Goal: Navigation & Orientation: Find specific page/section

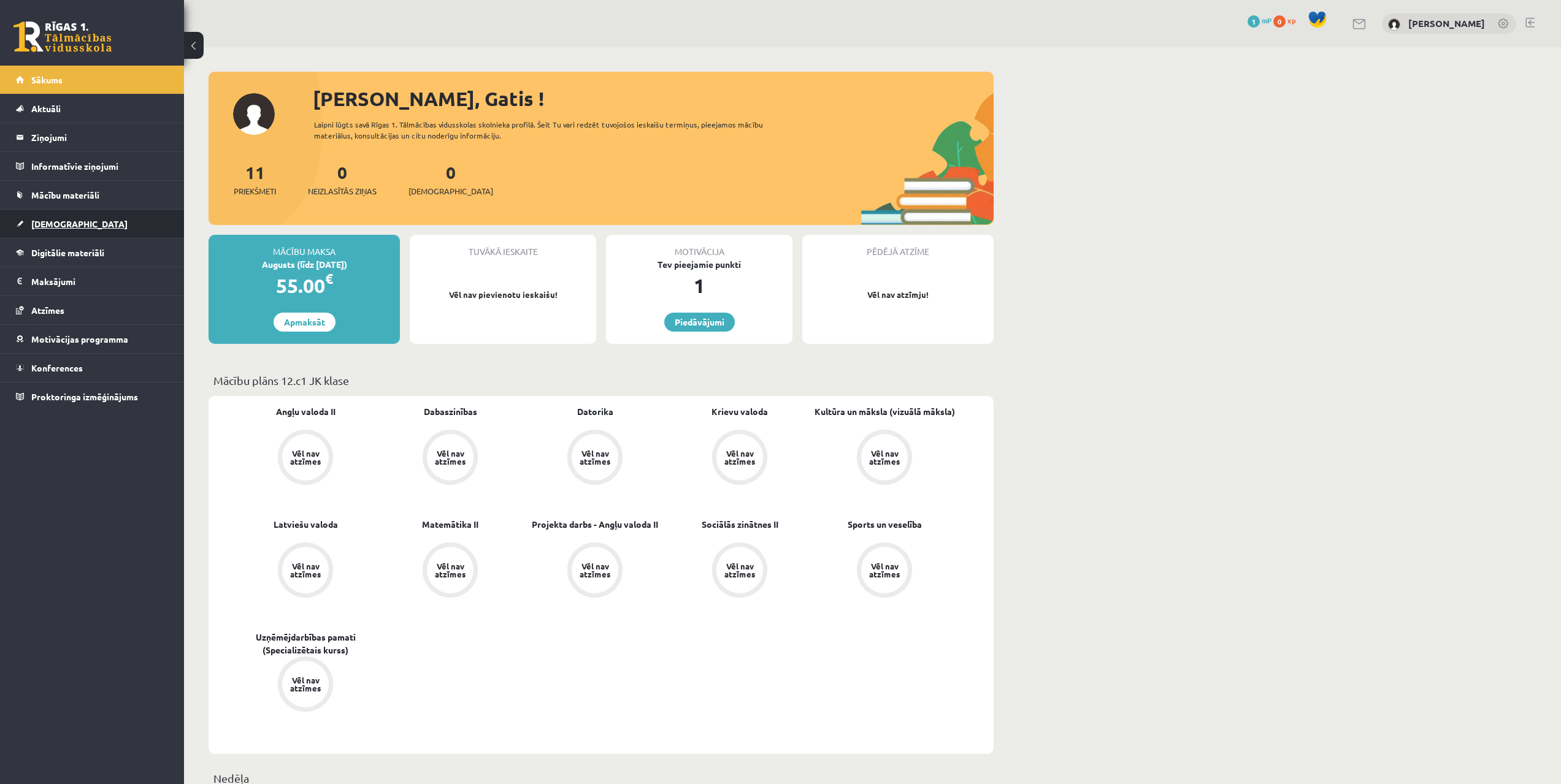
click at [60, 223] on span "[DEMOGRAPHIC_DATA]" at bounding box center [79, 223] width 97 height 11
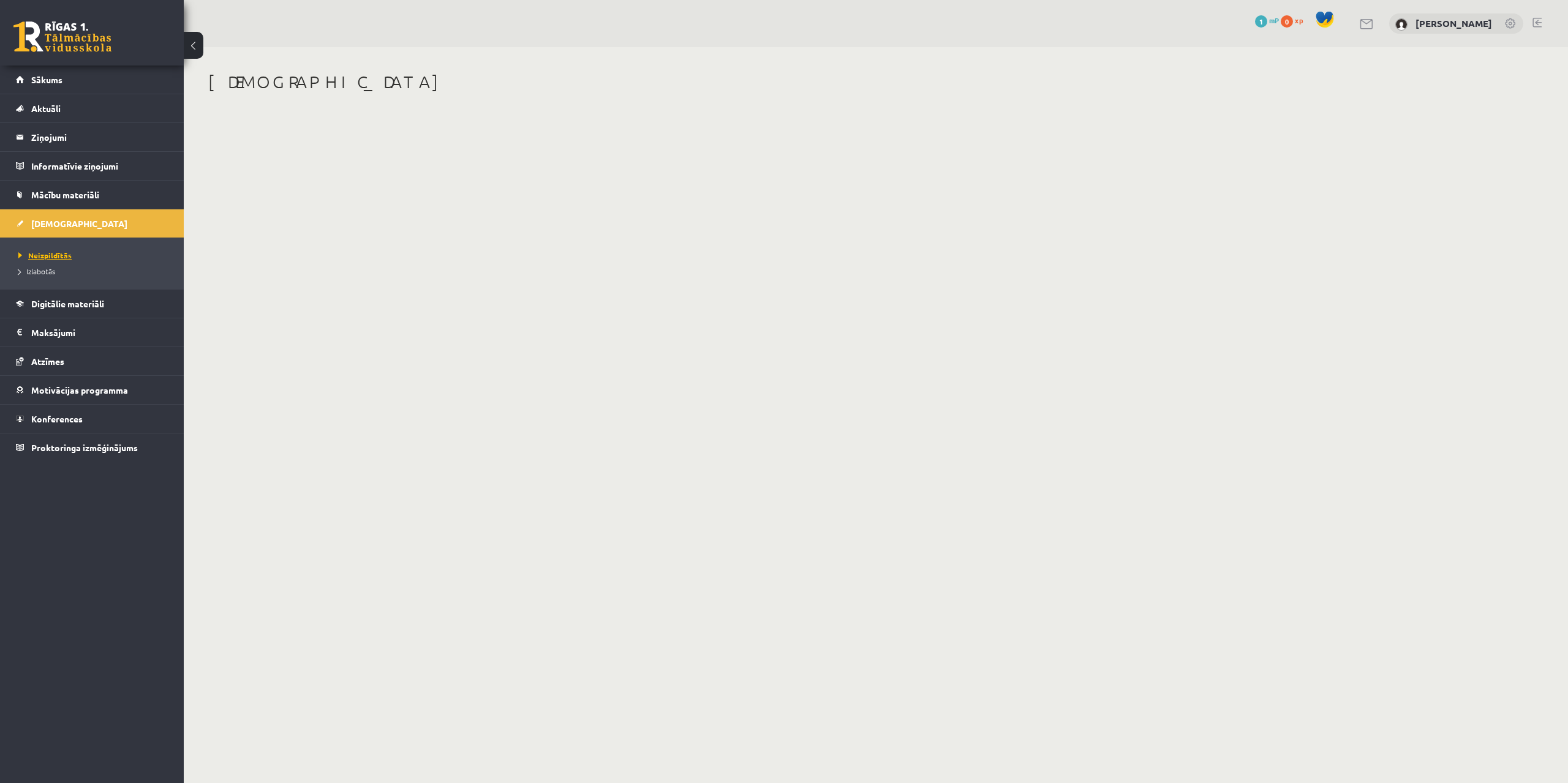
click at [48, 255] on span "Neizpildītās" at bounding box center [45, 255] width 53 height 10
click at [53, 304] on span "Digitālie materiāli" at bounding box center [67, 303] width 73 height 11
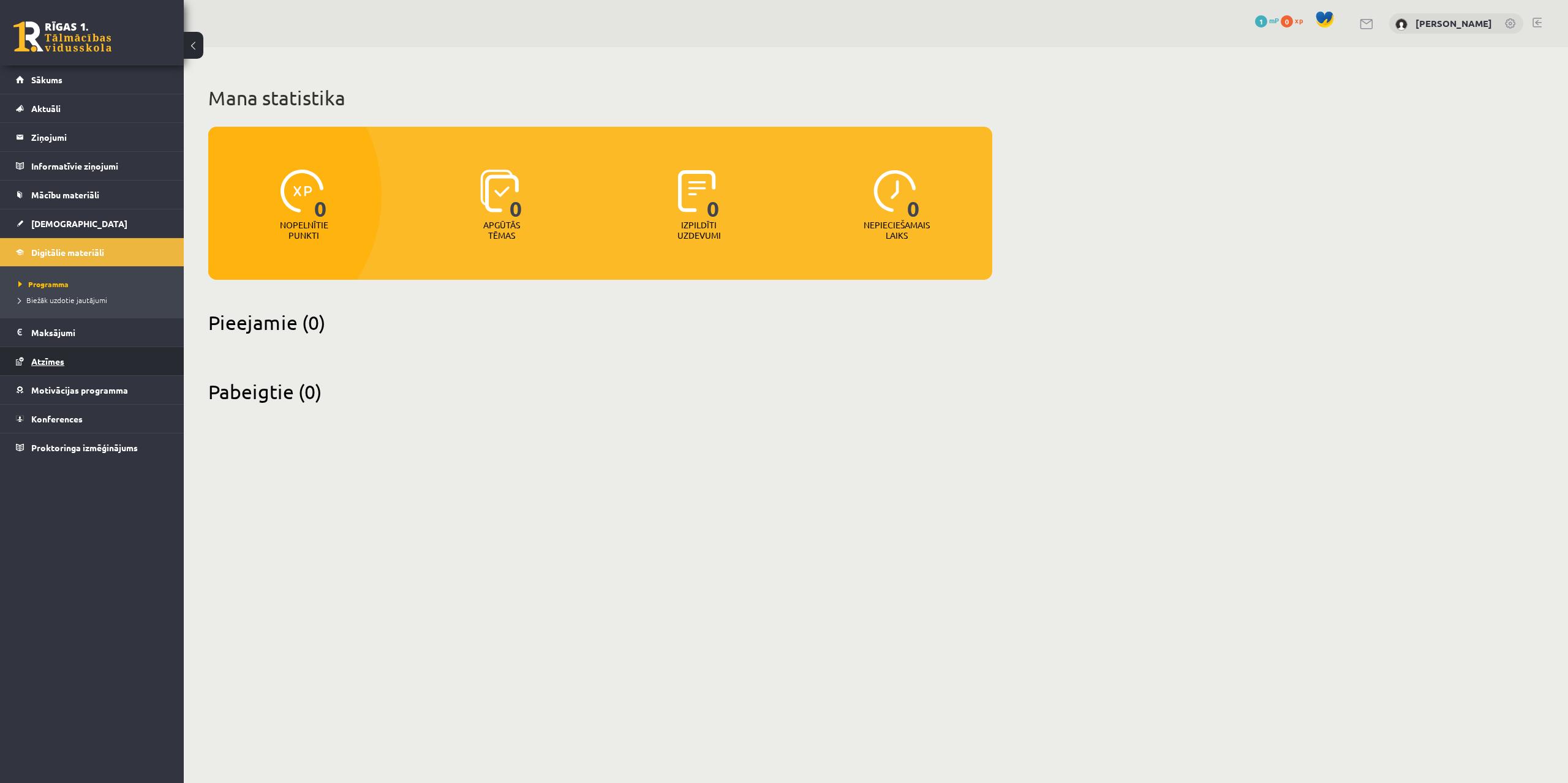
click at [49, 356] on span "Atzīmes" at bounding box center [48, 361] width 33 height 11
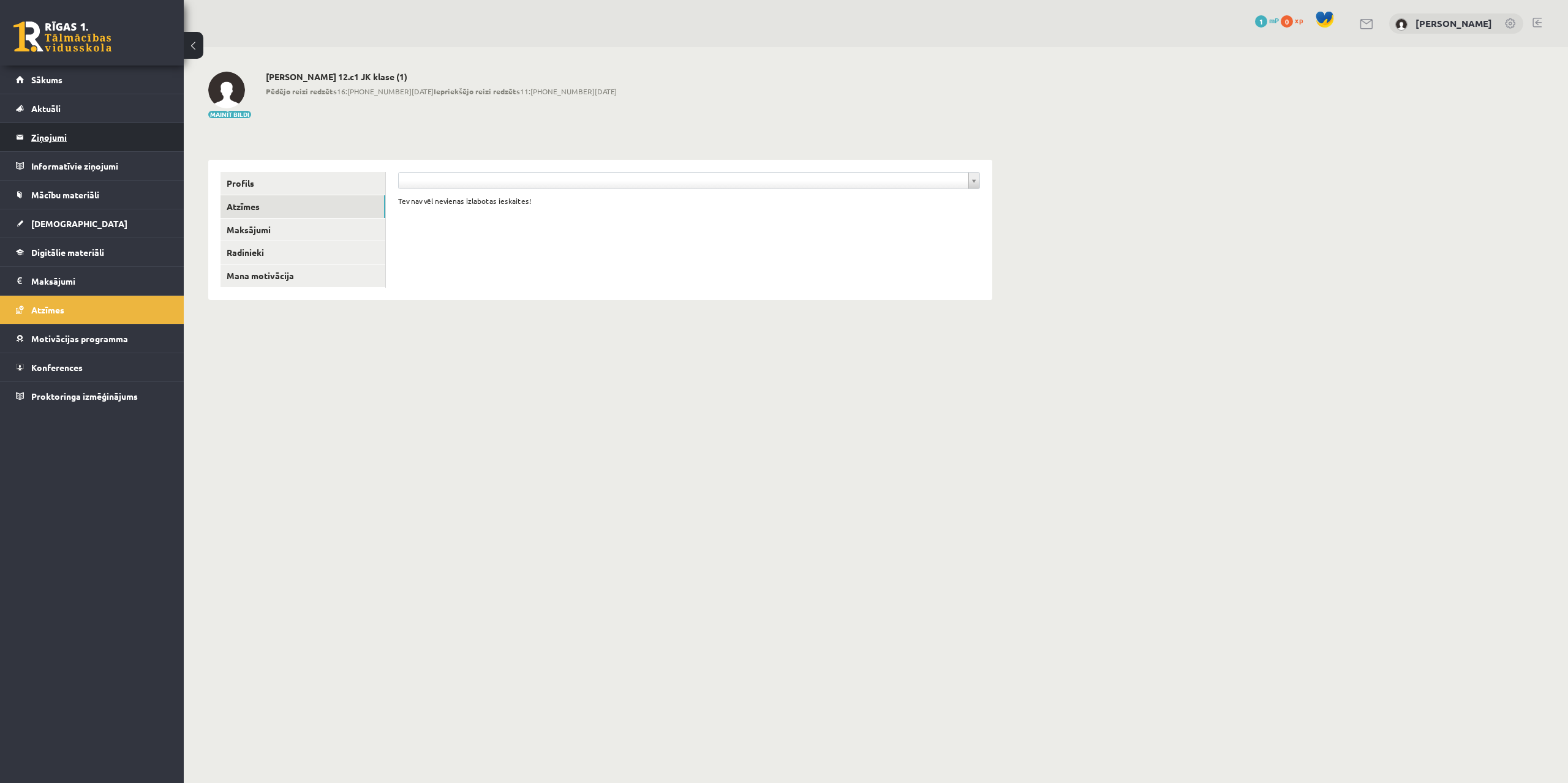
click at [41, 134] on legend "Ziņojumi 0" at bounding box center [99, 137] width 138 height 28
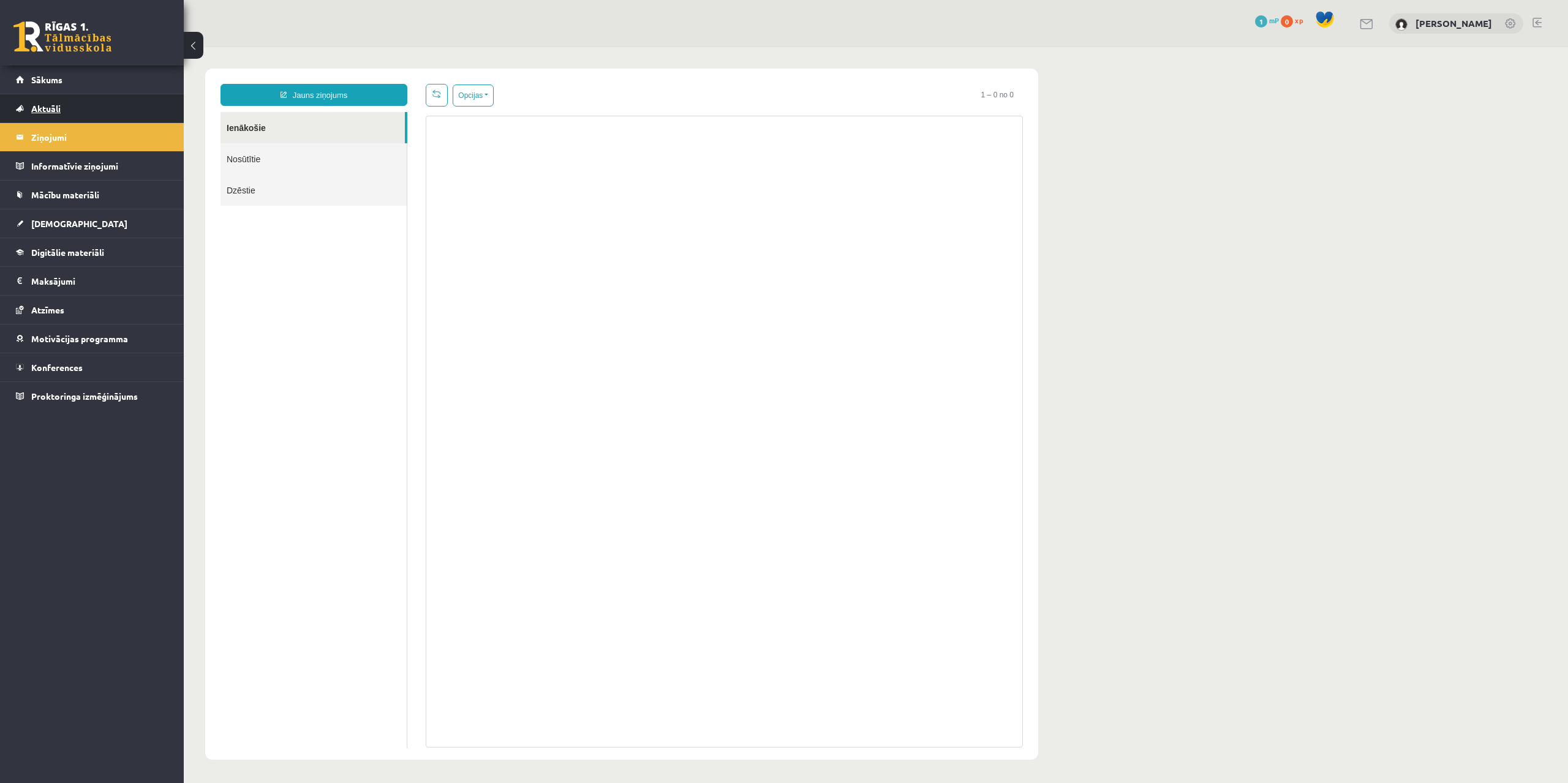
click at [40, 112] on span "Aktuāli" at bounding box center [45, 108] width 30 height 11
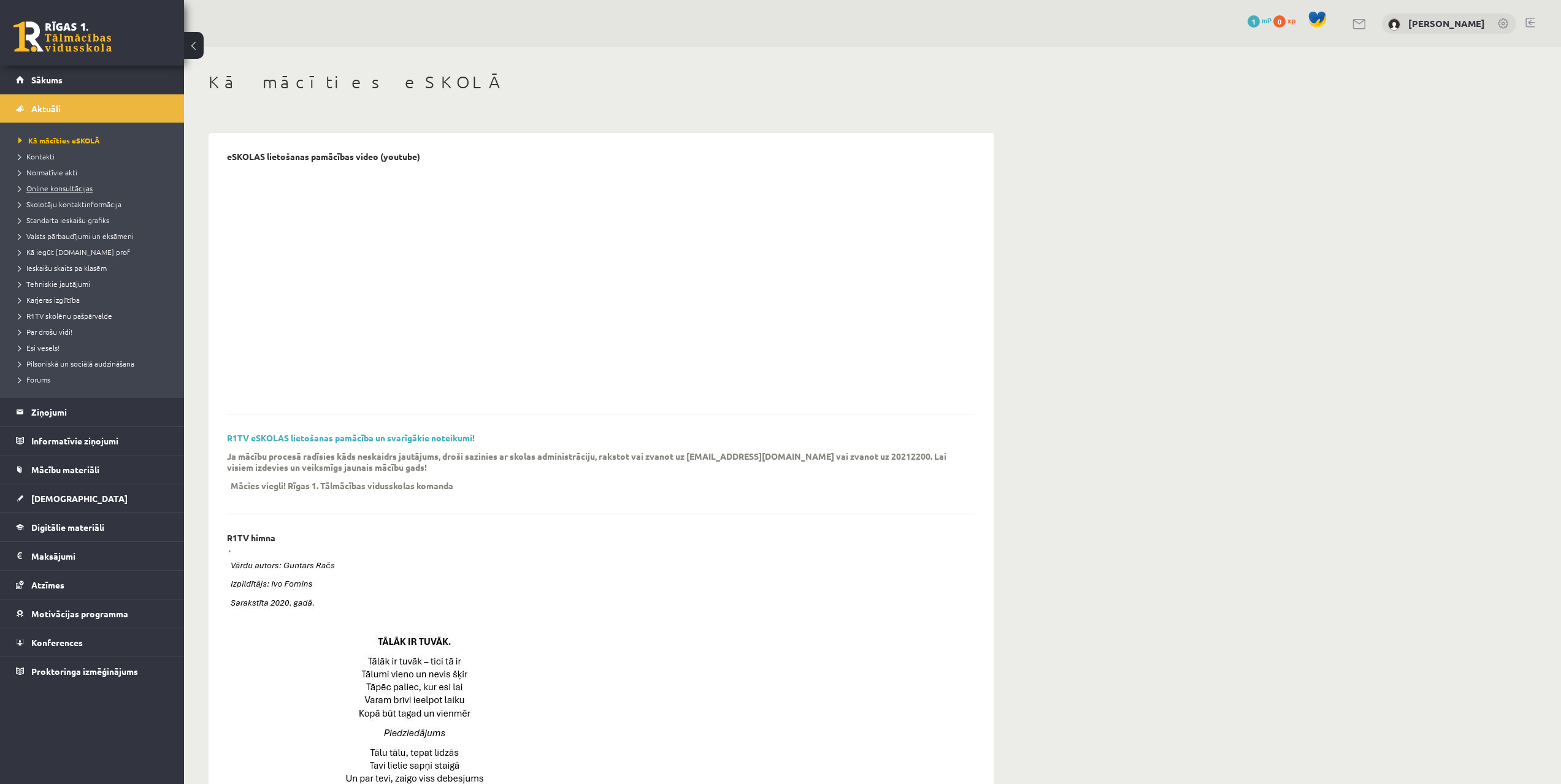
click at [46, 185] on span "Online konsultācijas" at bounding box center [55, 188] width 74 height 10
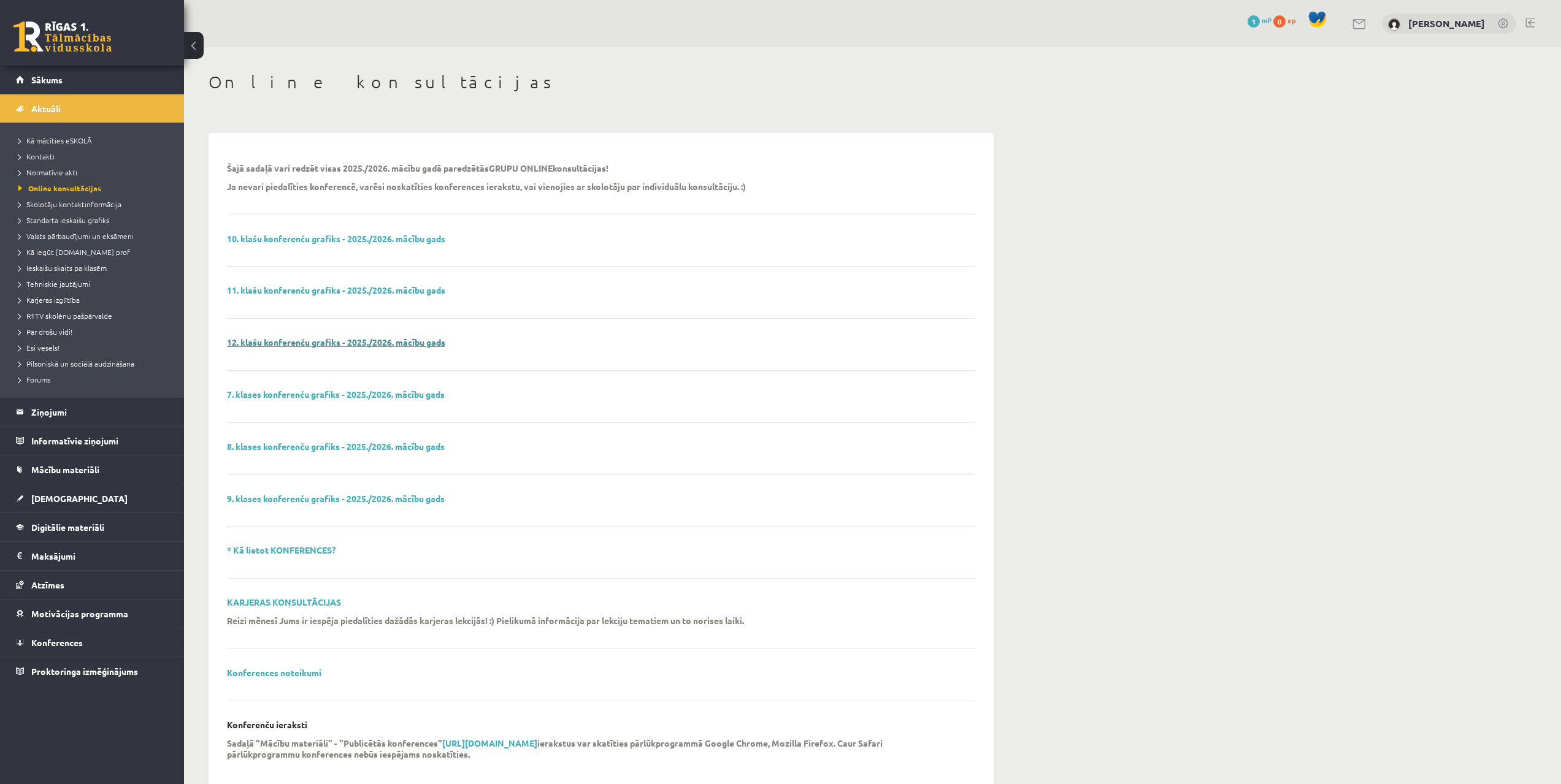
click at [311, 338] on link "12. klašu konferenču grafiks - 2025./2026. mācību gads" at bounding box center [336, 342] width 218 height 11
click at [71, 249] on span "Kā iegūt [DOMAIN_NAME] prof" at bounding box center [74, 252] width 112 height 10
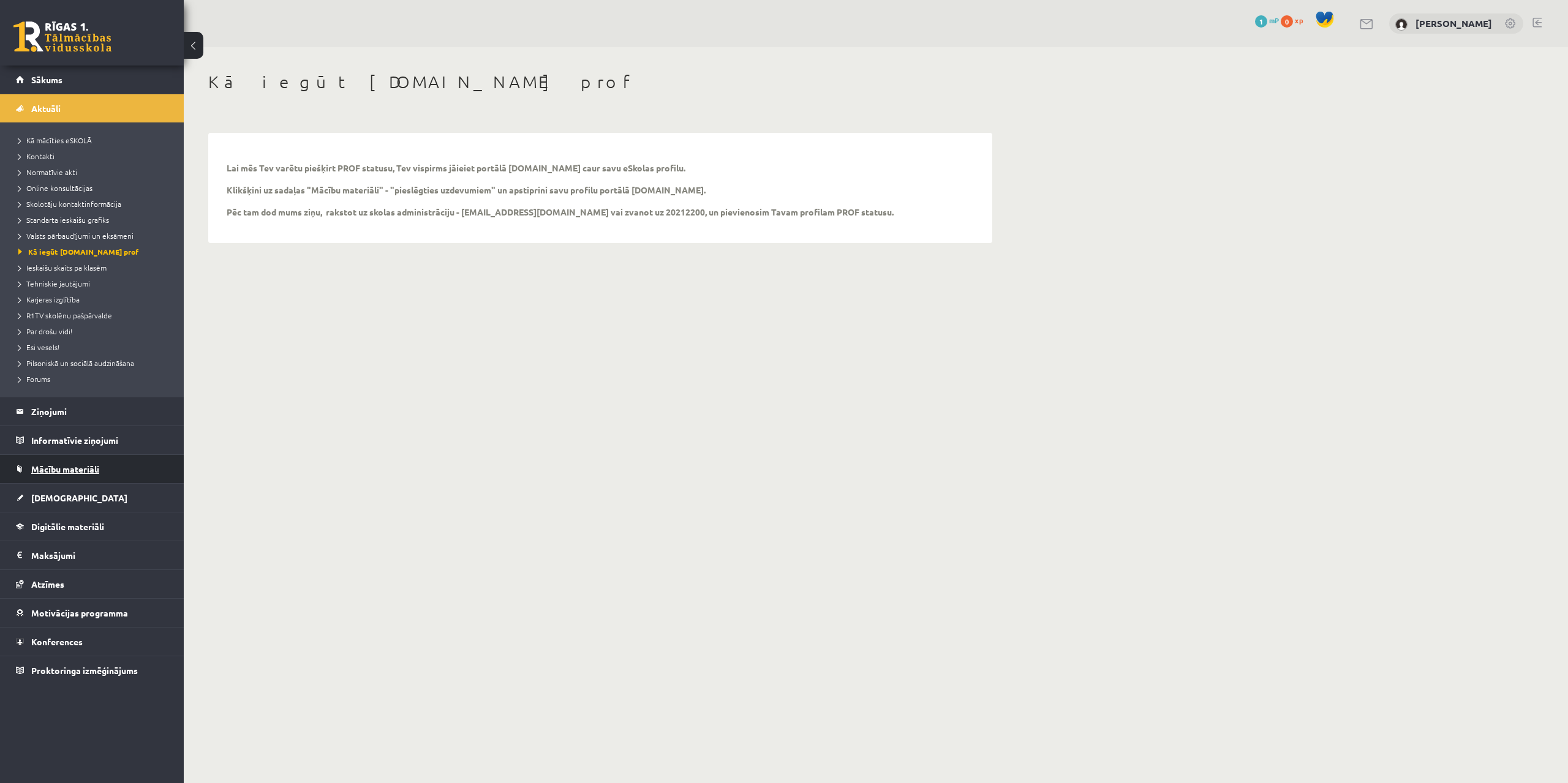
click at [62, 466] on span "Mācību materiāli" at bounding box center [65, 469] width 68 height 11
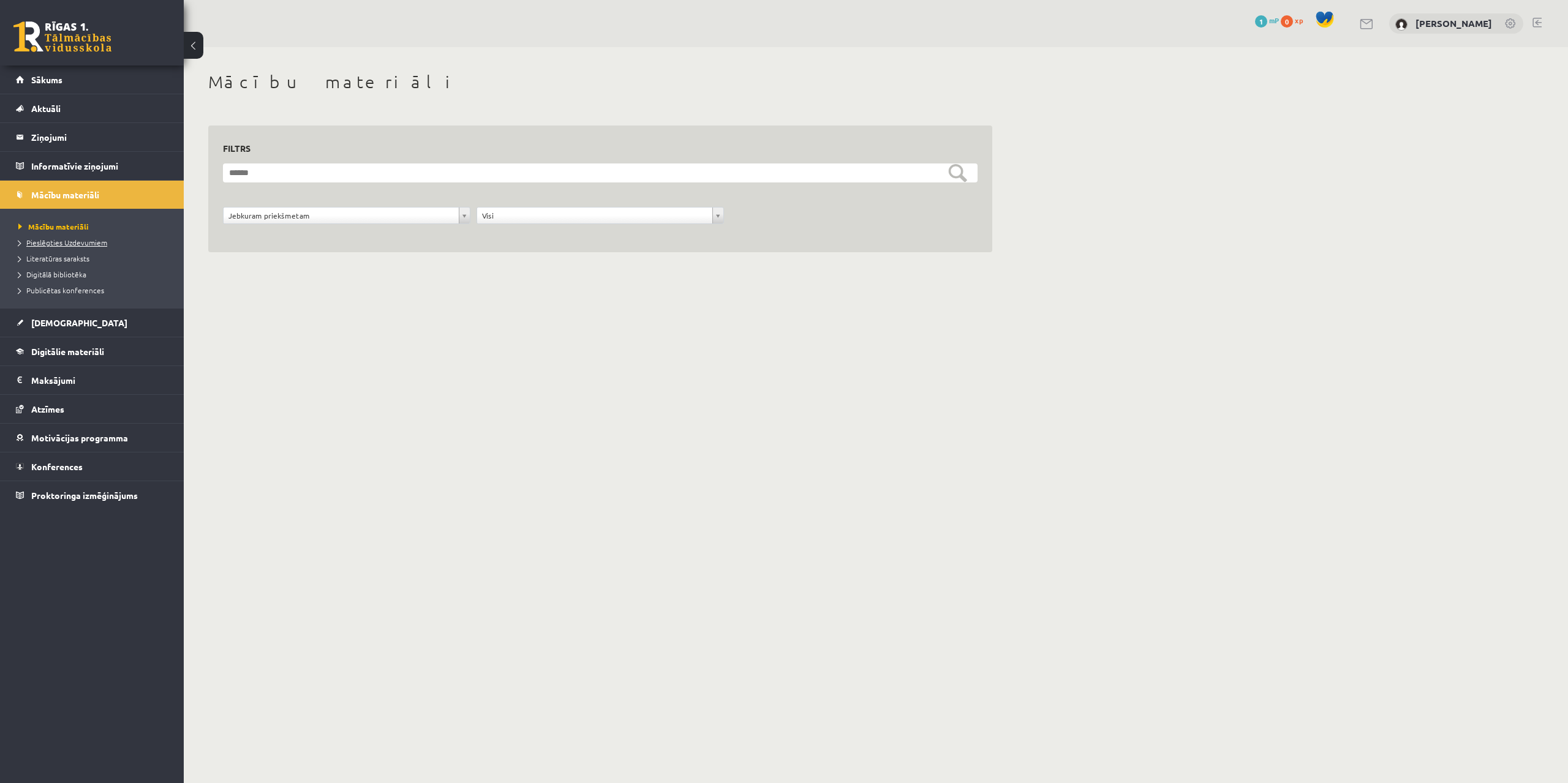
click at [80, 245] on span "Pieslēgties Uzdevumiem" at bounding box center [63, 243] width 89 height 10
click at [58, 286] on span "Publicētas konferences" at bounding box center [61, 291] width 86 height 10
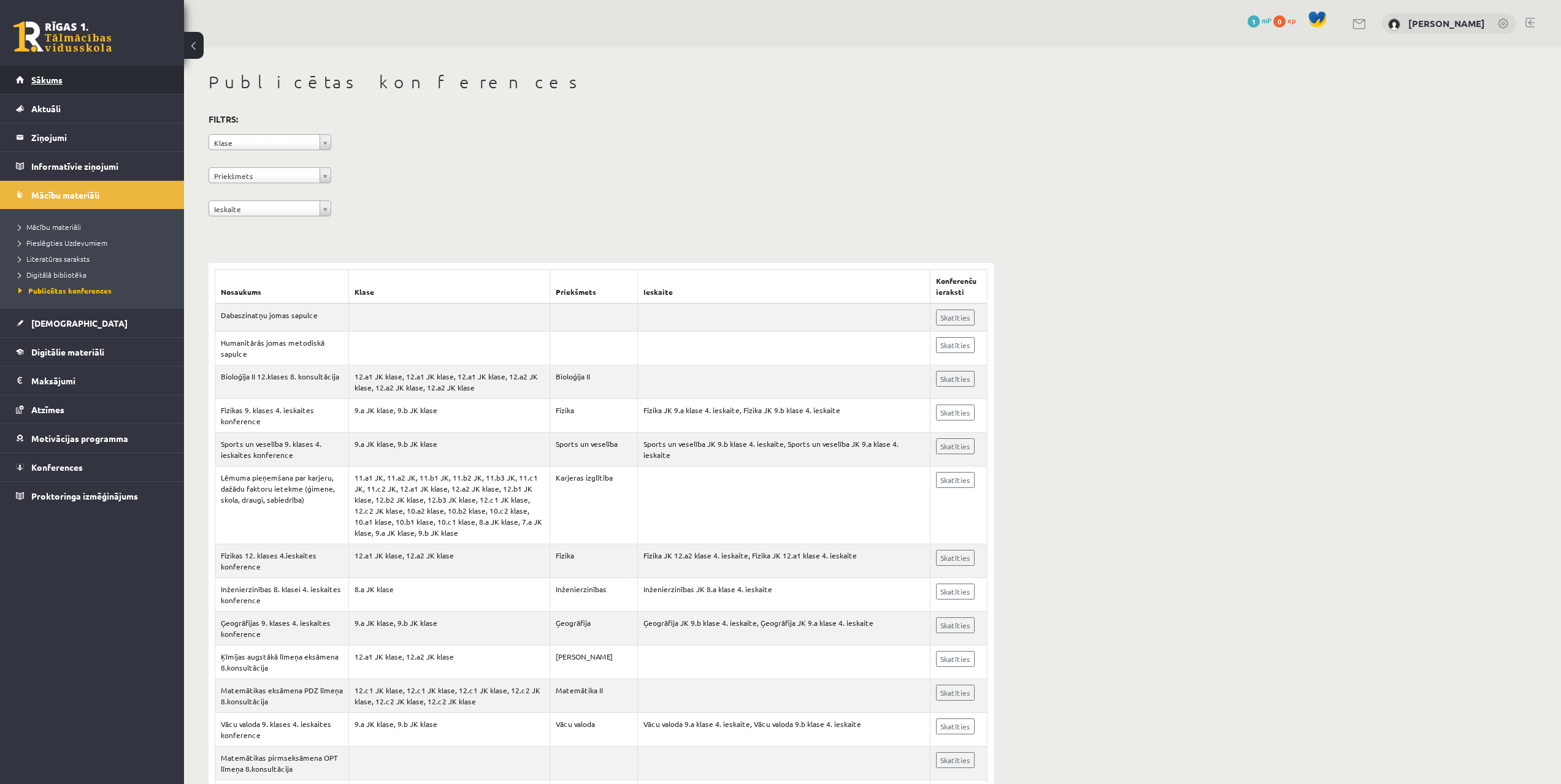
click at [52, 78] on span "Sākums" at bounding box center [46, 79] width 31 height 11
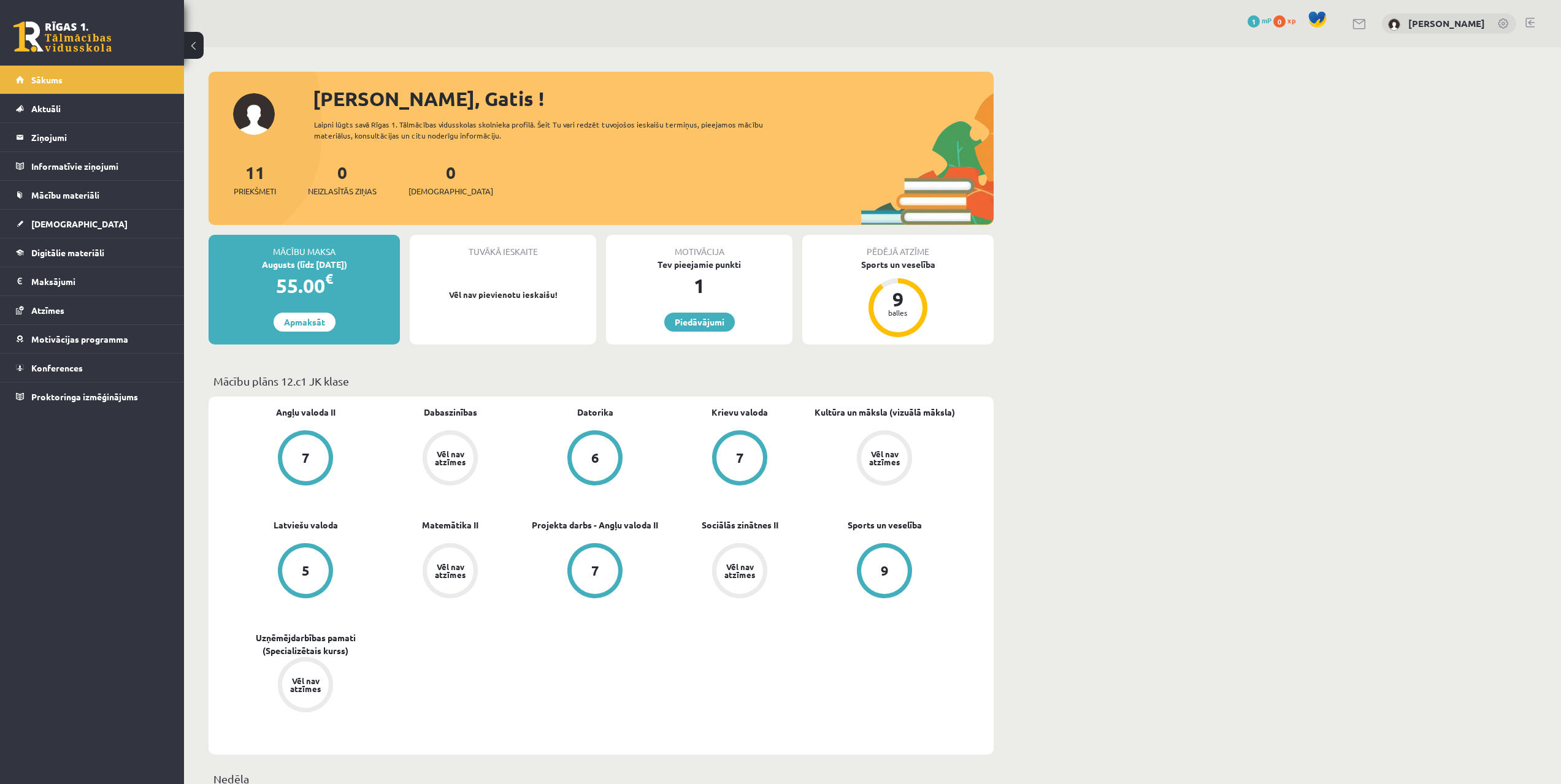
click at [461, 564] on div "Vēl nav atzīmes" at bounding box center [450, 571] width 35 height 16
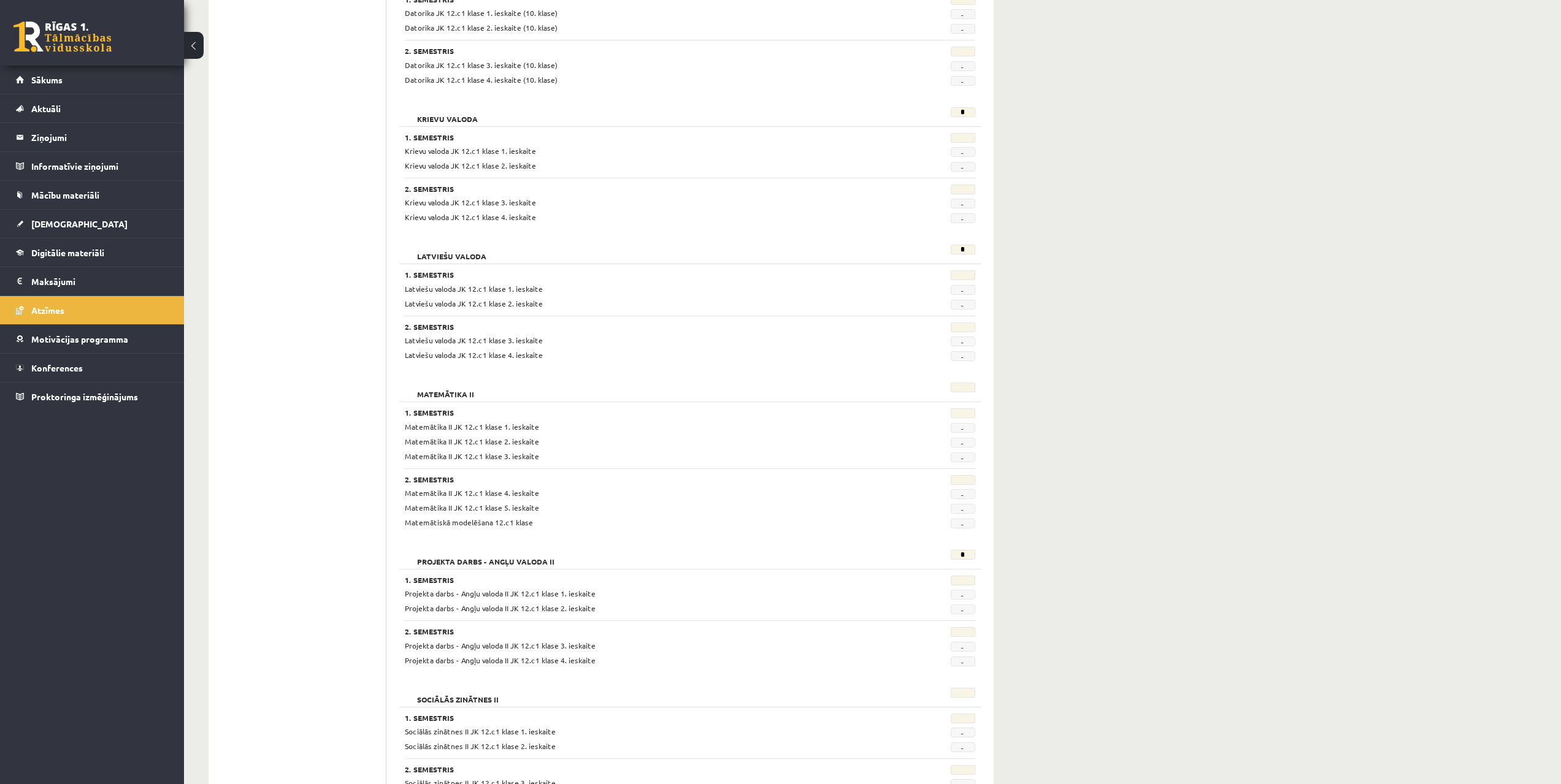
scroll to position [429, 0]
